Goal: Task Accomplishment & Management: Use online tool/utility

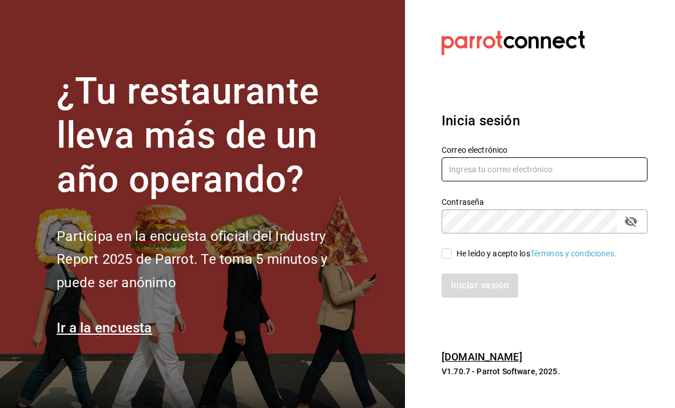
click at [472, 181] on input "text" at bounding box center [544, 169] width 206 height 24
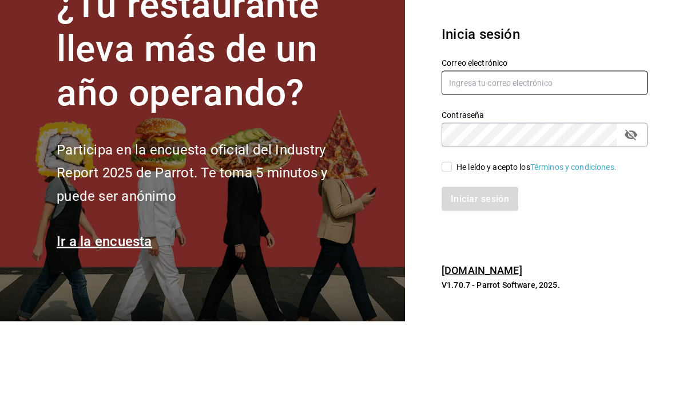
type input "[EMAIL_ADDRESS][DOMAIN_NAME]"
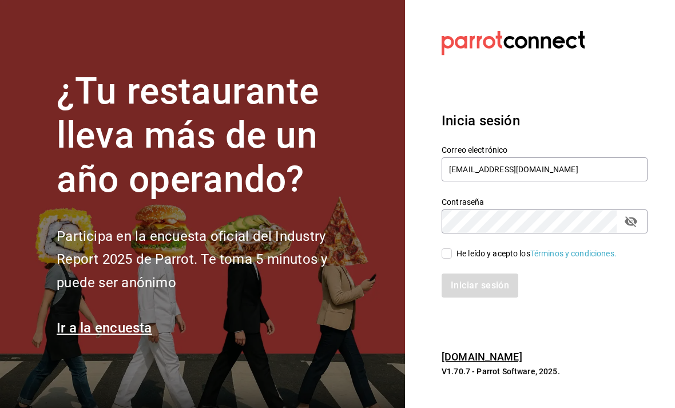
click at [451, 248] on input "He leído y acepto los Términos y condiciones." at bounding box center [446, 253] width 10 height 10
checkbox input "true"
click at [472, 273] on button "Iniciar sesión" at bounding box center [480, 285] width 78 height 24
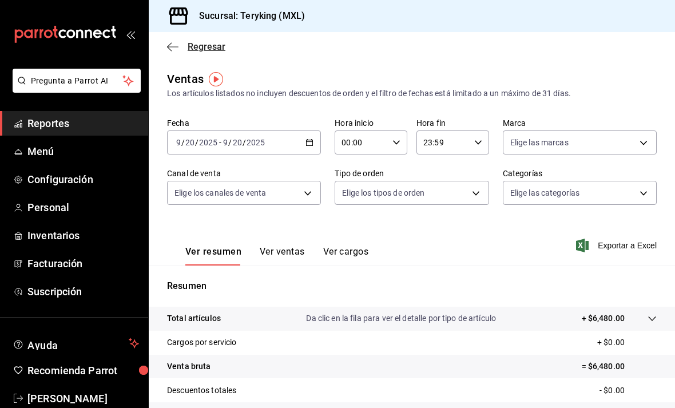
click at [210, 44] on span "Regresar" at bounding box center [207, 46] width 38 height 11
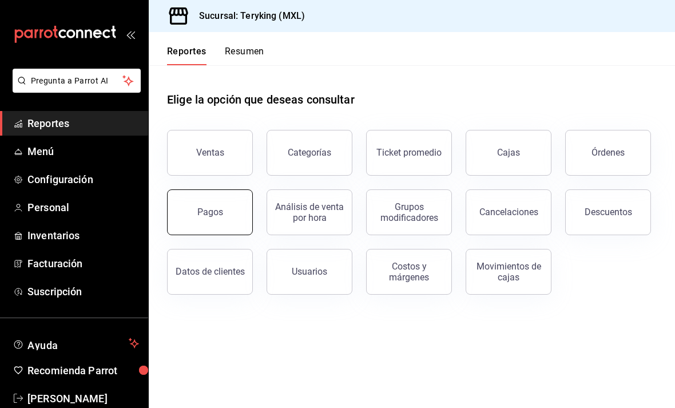
click at [217, 219] on button "Pagos" at bounding box center [210, 212] width 86 height 46
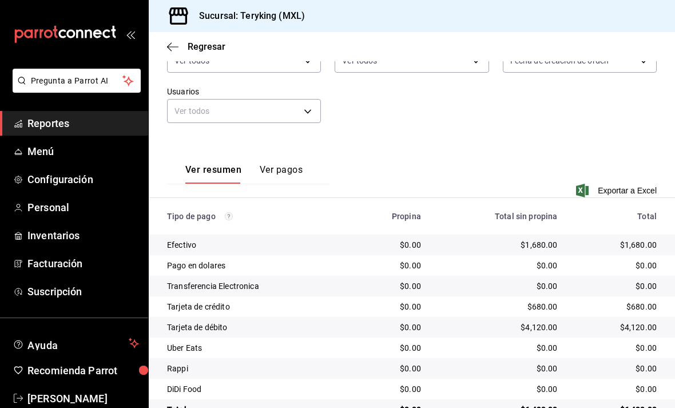
scroll to position [125, 0]
